Goal: Task Accomplishment & Management: Use online tool/utility

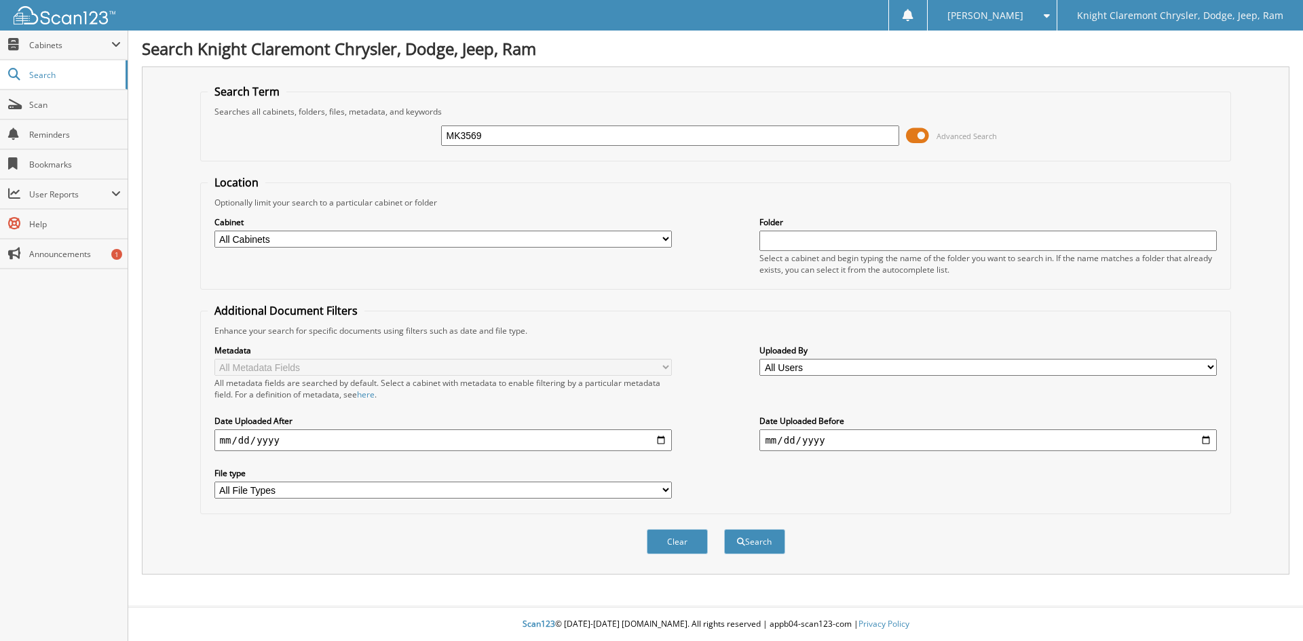
type input "MK3569"
click at [724, 529] on button "Search" at bounding box center [754, 541] width 61 height 25
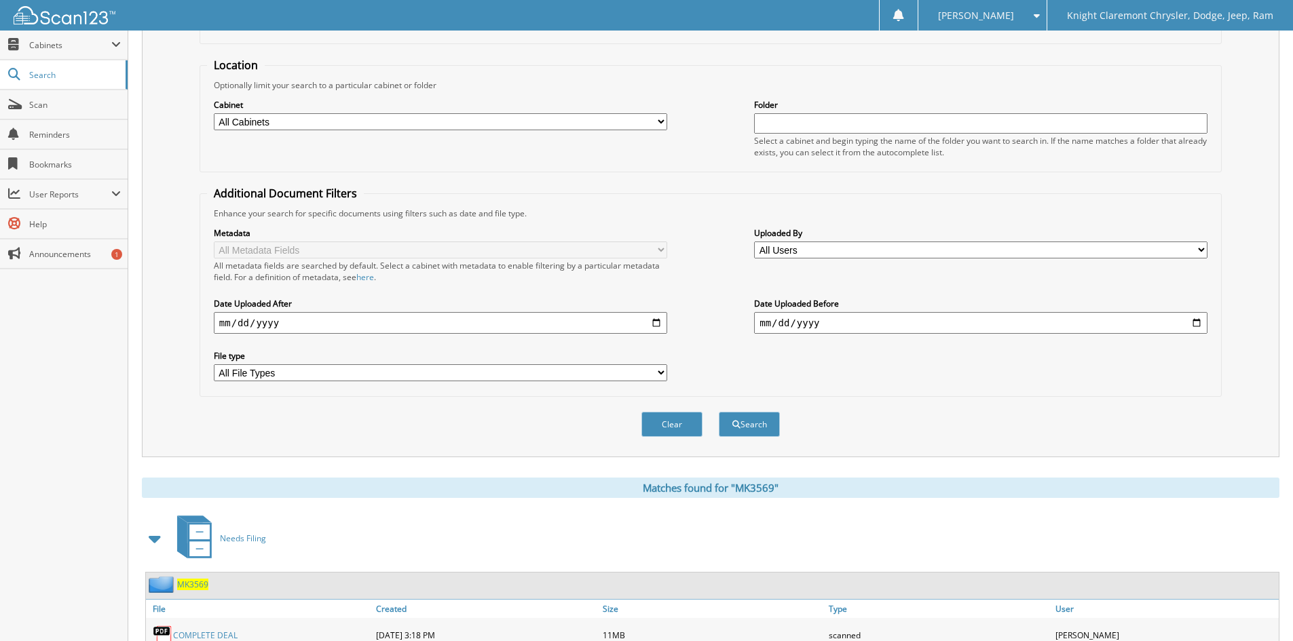
scroll to position [407, 0]
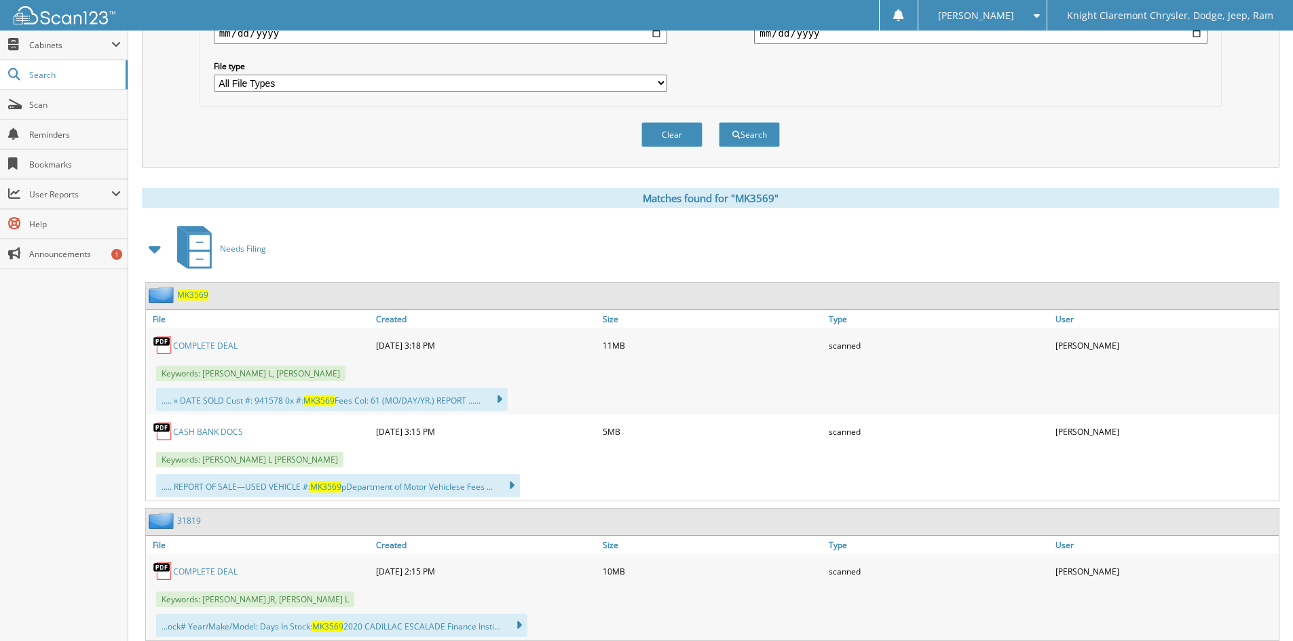
click at [217, 339] on div "COMPLETE DEAL" at bounding box center [259, 345] width 227 height 27
click at [212, 344] on link "COMPLETE DEAL" at bounding box center [205, 346] width 64 height 12
click at [53, 104] on span "Scan" at bounding box center [75, 105] width 92 height 12
